Goal: Navigation & Orientation: Find specific page/section

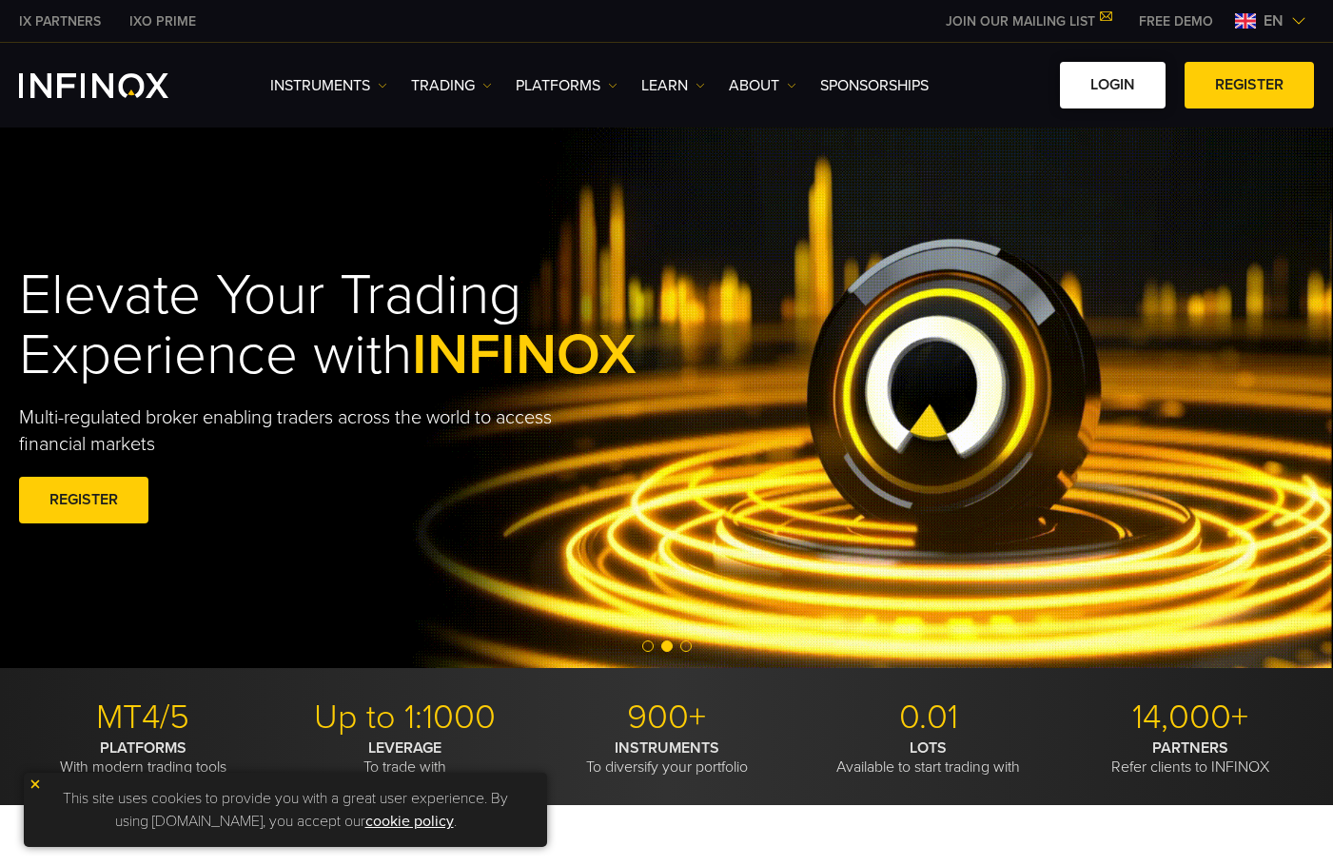
click at [1094, 90] on link "LOGIN" at bounding box center [1113, 85] width 106 height 47
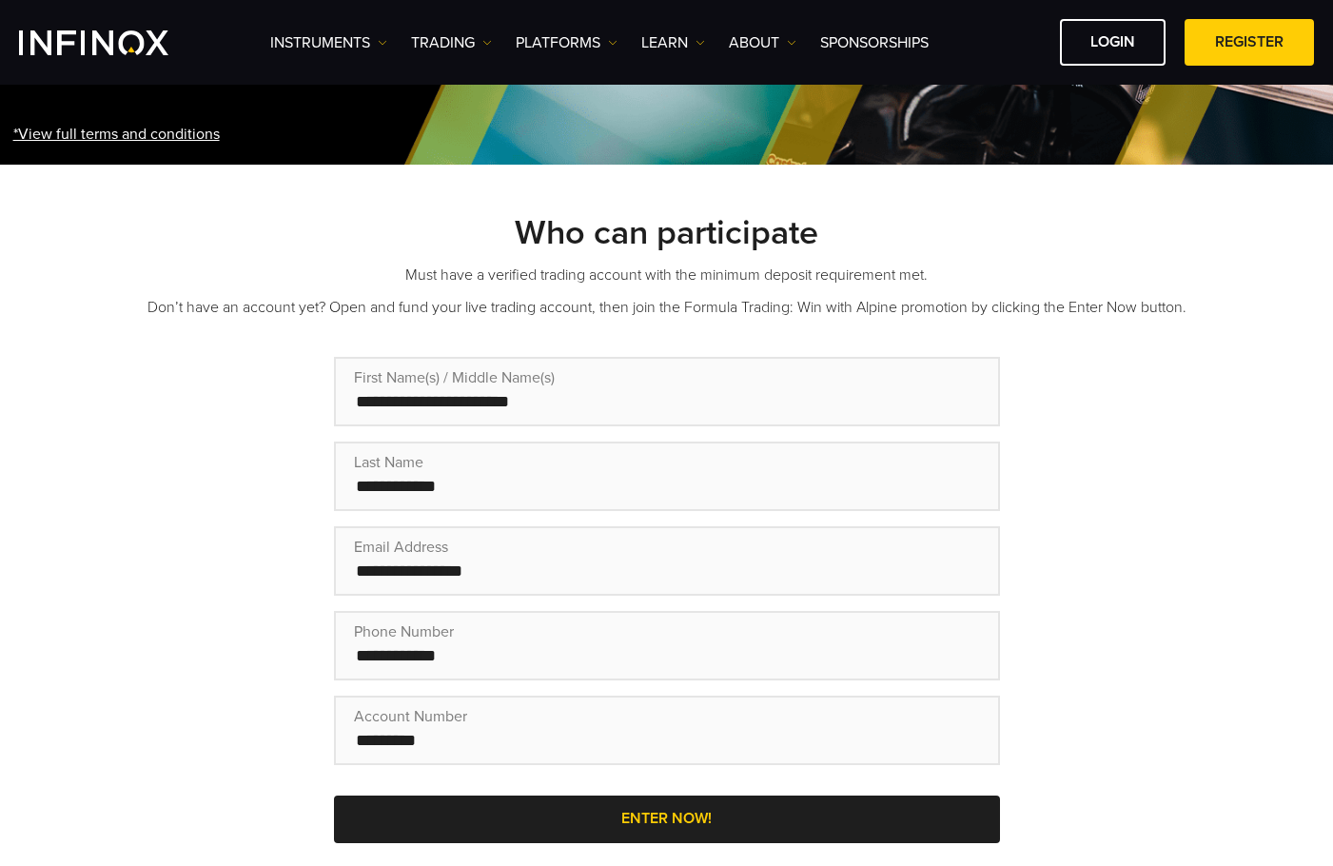
scroll to position [381, 0]
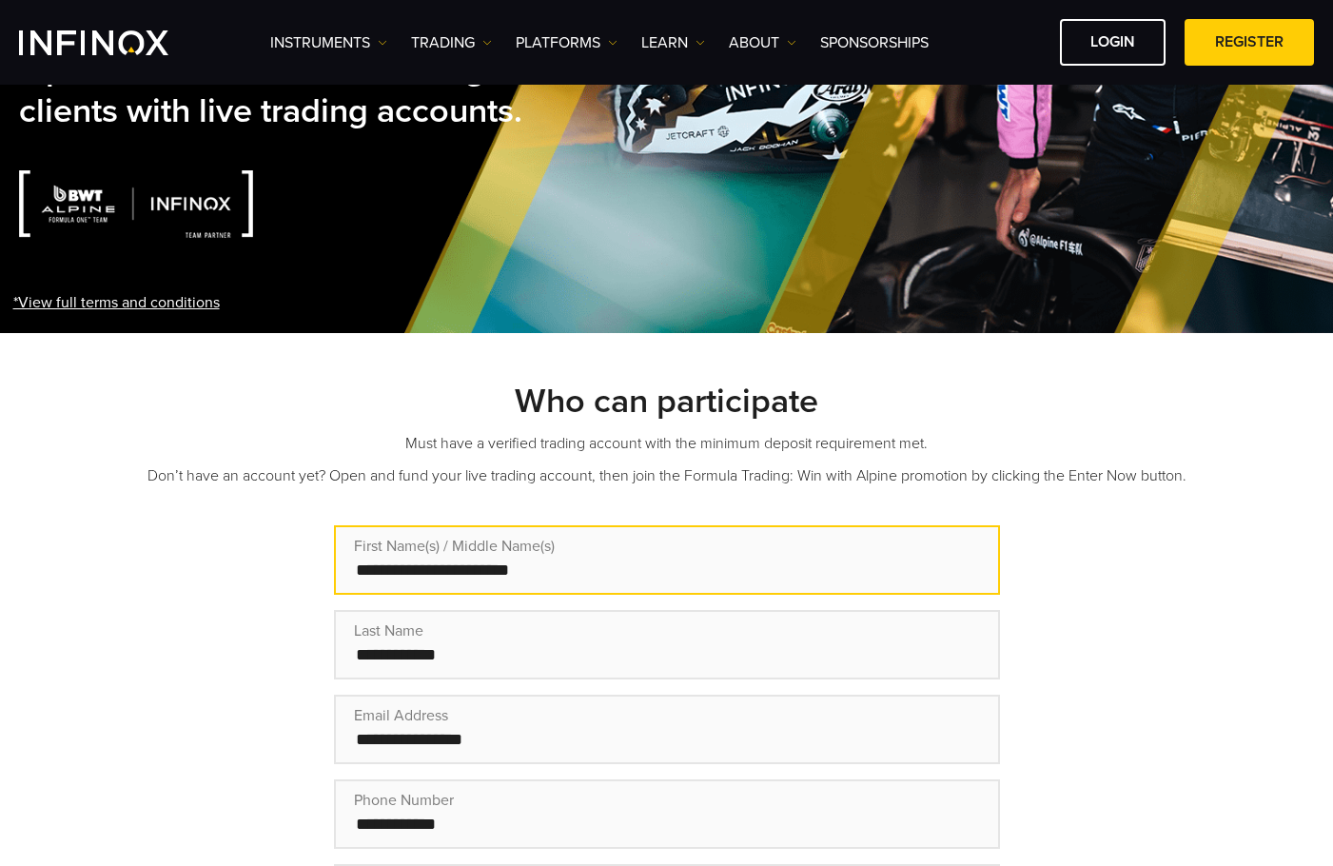
click at [660, 525] on input "text" at bounding box center [667, 559] width 666 height 69
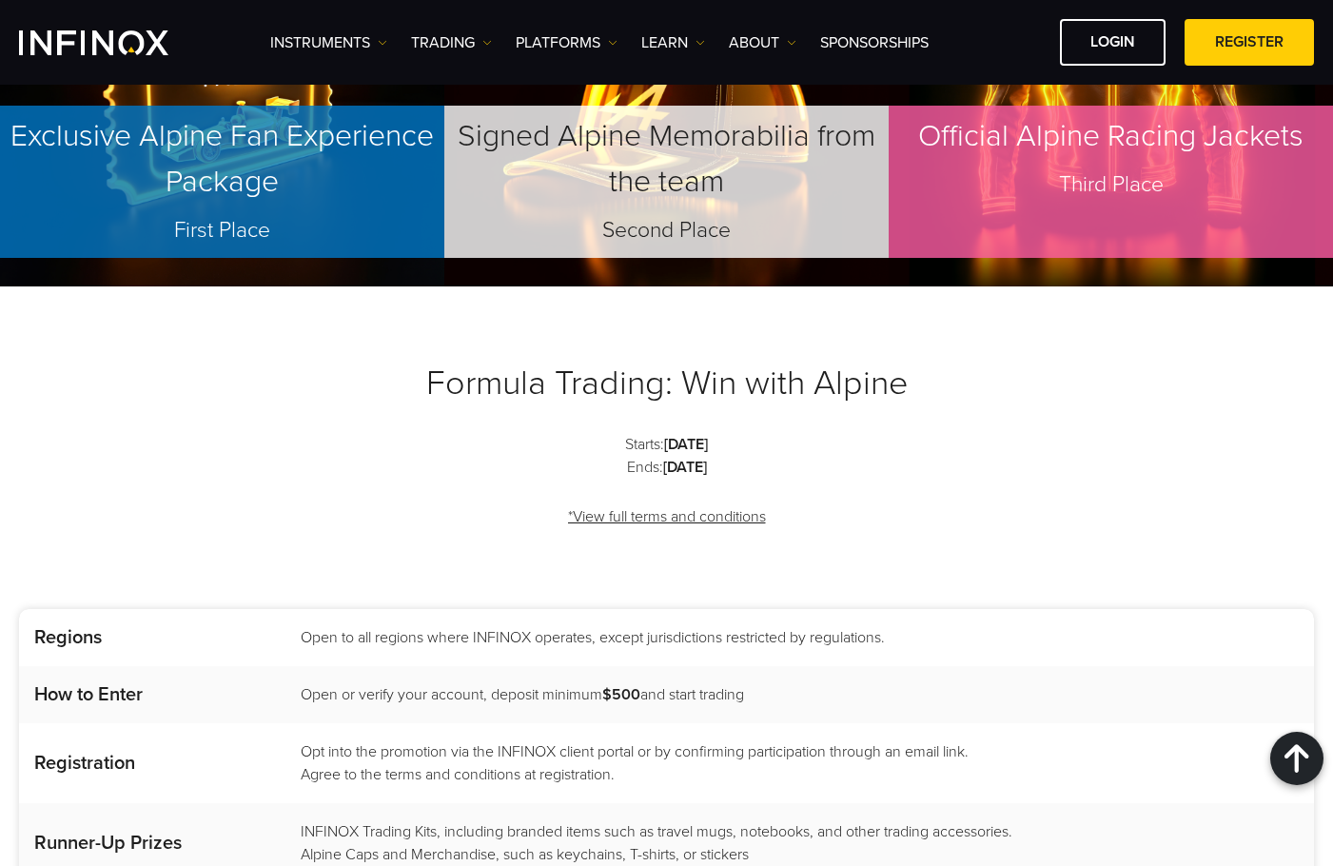
scroll to position [1998, 0]
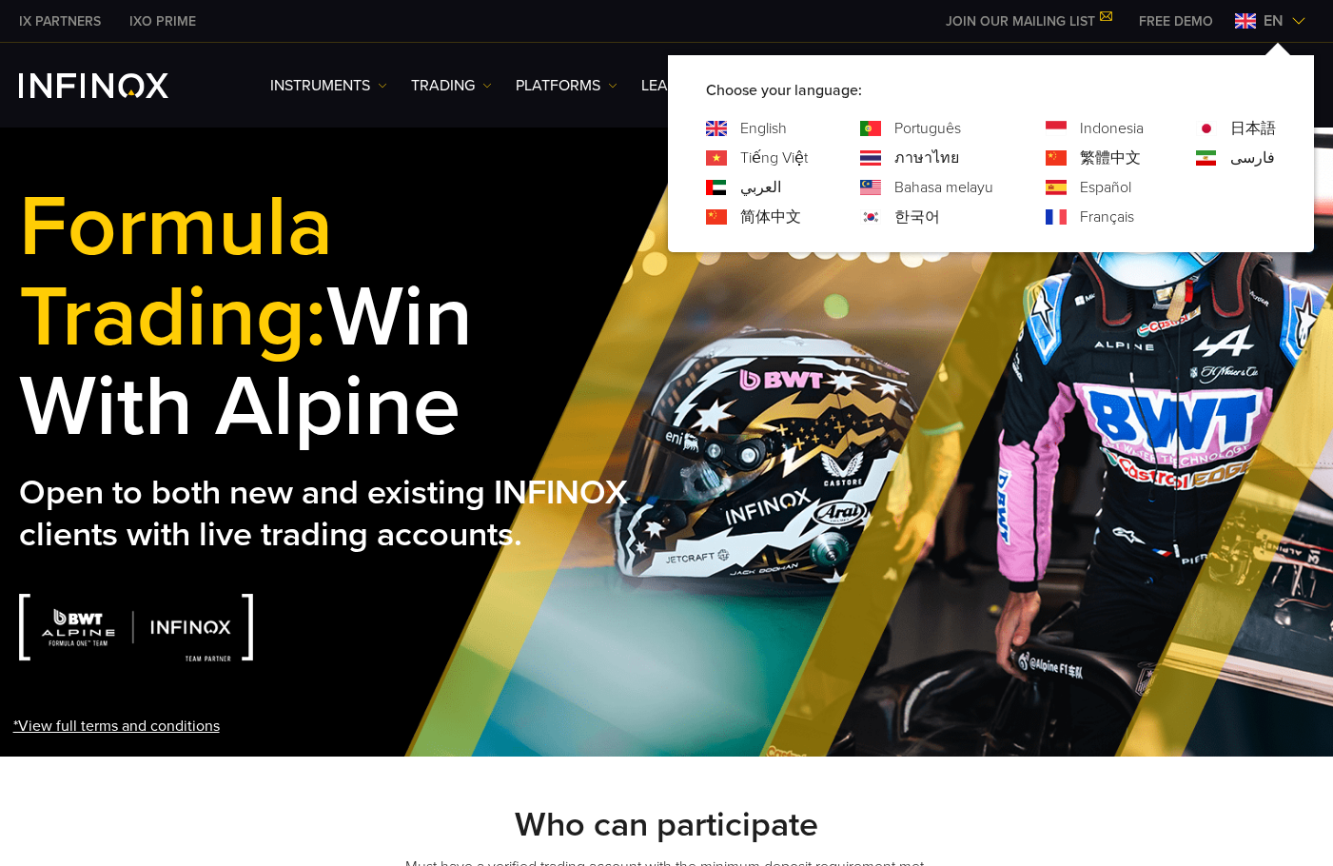
click at [1105, 187] on link "Español" at bounding box center [1105, 187] width 51 height 23
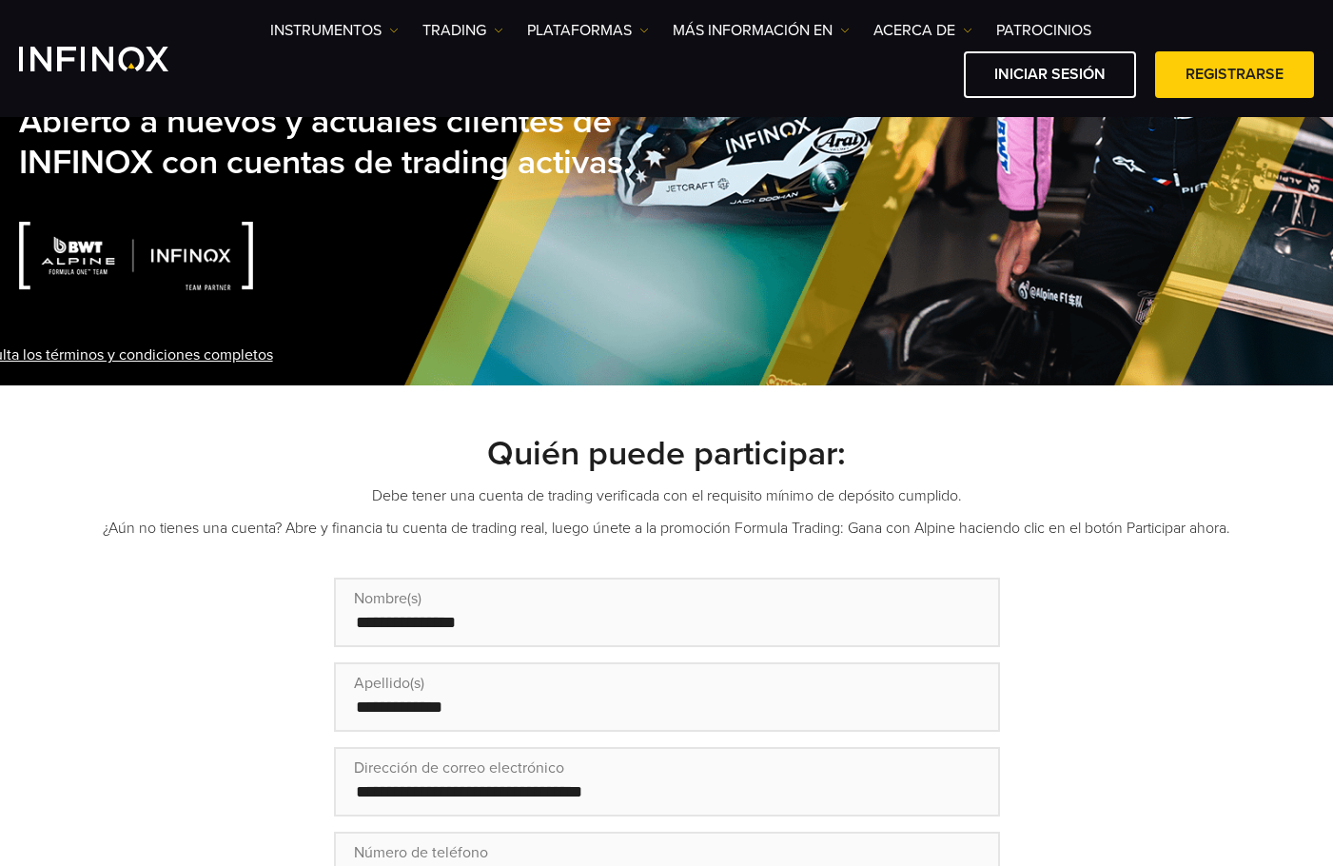
scroll to position [381, 0]
